Goal: Task Accomplishment & Management: Use online tool/utility

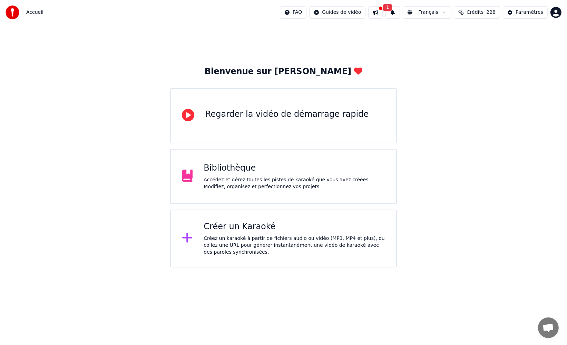
click at [253, 239] on div "Créez un karaoké à partir de fichiers audio ou vidéo (MP3, MP4 et plus), ou col…" at bounding box center [295, 245] width 182 height 21
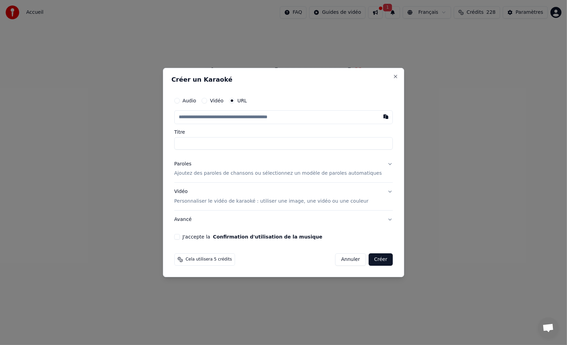
type input "**********"
click at [180, 237] on button "J'accepte la Confirmation d'utilisation de la musique" at bounding box center [177, 237] width 6 height 6
click at [342, 174] on p "Ajoutez des paroles de chansons ou sélectionnez un modèle de paroles automatiqu…" at bounding box center [278, 173] width 208 height 7
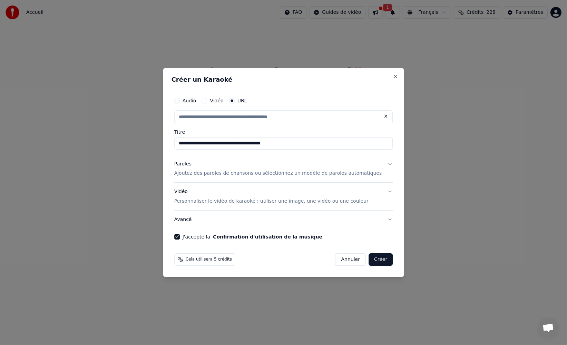
type input "**********"
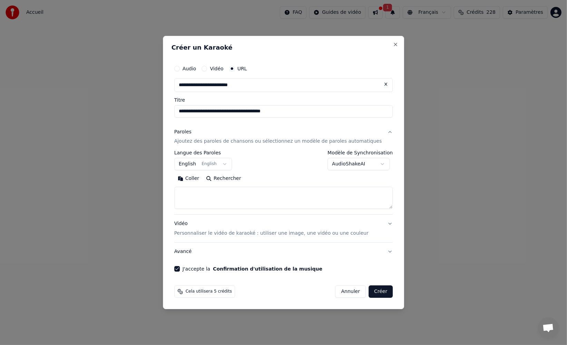
click at [226, 179] on button "Rechercher" at bounding box center [224, 179] width 42 height 11
click at [379, 291] on button "Créer" at bounding box center [381, 292] width 24 height 12
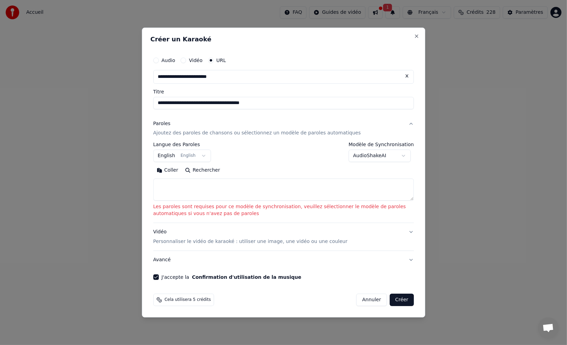
click at [376, 294] on button "Annuler" at bounding box center [371, 300] width 30 height 12
select select
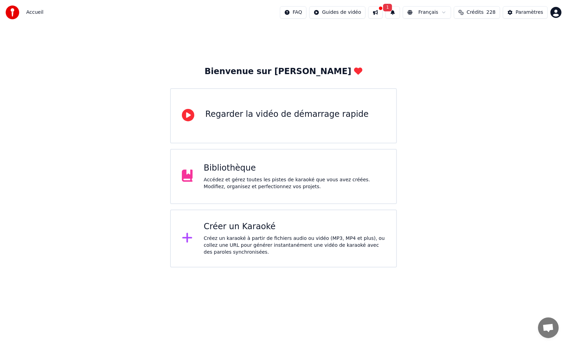
click at [255, 268] on html "Accueil FAQ Guides de vidéo 1 Français Crédits 228 Paramètres Bienvenue sur You…" at bounding box center [283, 134] width 567 height 268
click at [266, 255] on div "Créez un karaoké à partir de fichiers audio ou vidéo (MP3, MP4 et plus), ou col…" at bounding box center [295, 245] width 182 height 21
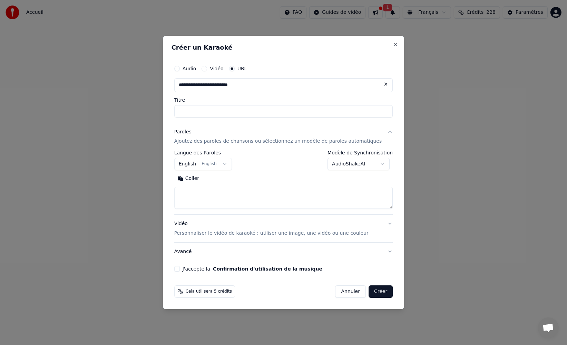
type input "**********"
click at [225, 220] on button "Vidéo Personnaliser le vidéo de karaoké : utiliser une image, une vidéo ou une …" at bounding box center [283, 229] width 219 height 28
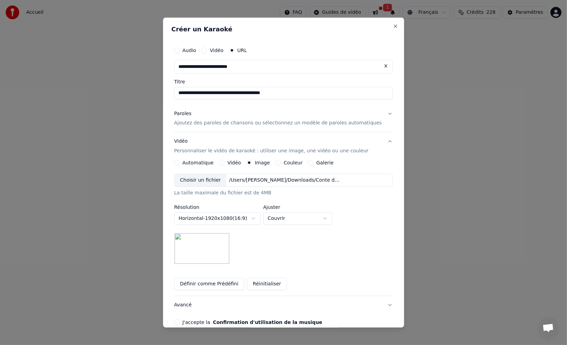
click at [243, 117] on div "Paroles Ajoutez des paroles de chansons ou sélectionnez un modèle de paroles au…" at bounding box center [278, 118] width 208 height 17
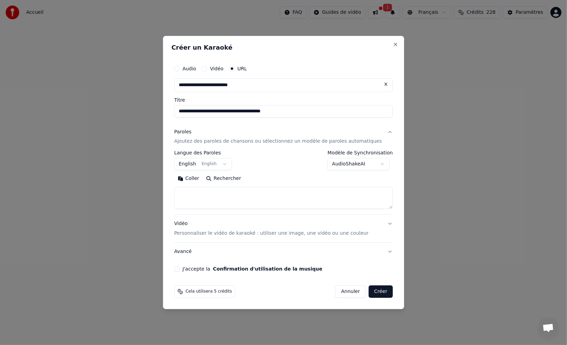
click at [227, 198] on textarea at bounding box center [283, 198] width 219 height 22
paste textarea "**********"
type textarea "**********"
click at [193, 271] on label "J'accepte la Confirmation d'utilisation de la musique" at bounding box center [253, 269] width 140 height 5
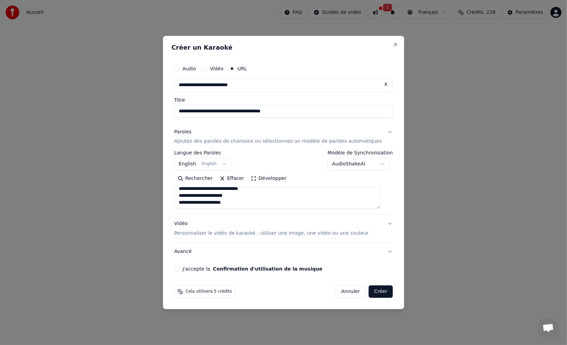
click at [180, 271] on button "J'accepte la Confirmation d'utilisation de la musique" at bounding box center [177, 269] width 6 height 6
click at [197, 236] on p "Personnaliser le vidéo de karaoké : utiliser une image, une vidéo ou une couleur" at bounding box center [271, 233] width 194 height 7
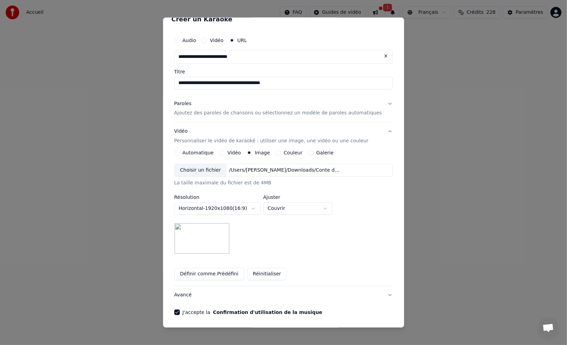
scroll to position [34, 0]
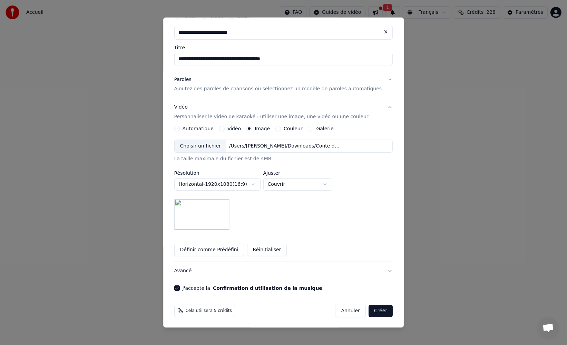
click at [376, 306] on button "Créer" at bounding box center [381, 311] width 24 height 12
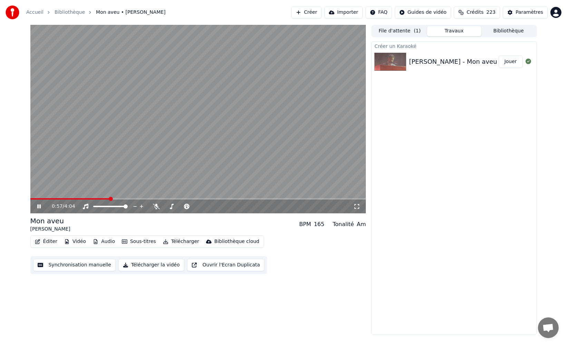
click at [177, 146] on video at bounding box center [198, 119] width 336 height 189
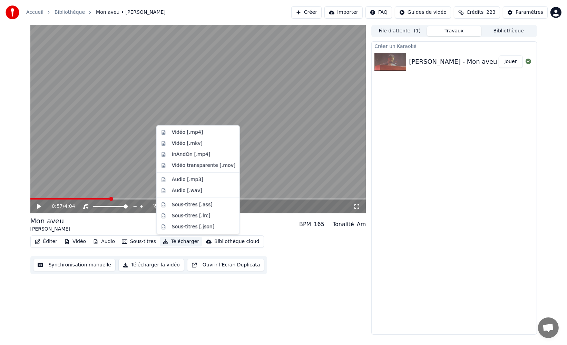
click at [187, 240] on button "Télécharger" at bounding box center [181, 242] width 42 height 10
click at [200, 190] on div "Audio [.wav]" at bounding box center [203, 190] width 63 height 7
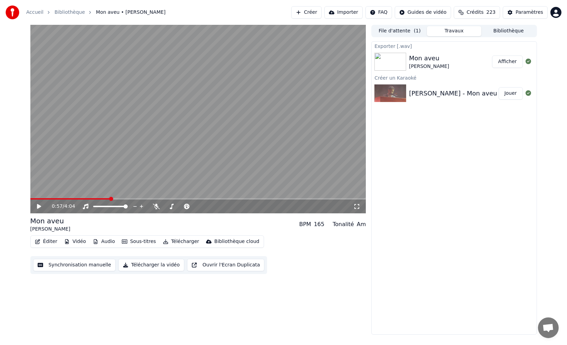
click at [502, 69] on div "Mon aveu [PERSON_NAME]" at bounding box center [454, 61] width 165 height 23
click at [504, 67] on button "Afficher" at bounding box center [507, 62] width 30 height 12
click at [513, 65] on button "Afficher" at bounding box center [507, 62] width 30 height 12
